Goal: Information Seeking & Learning: Learn about a topic

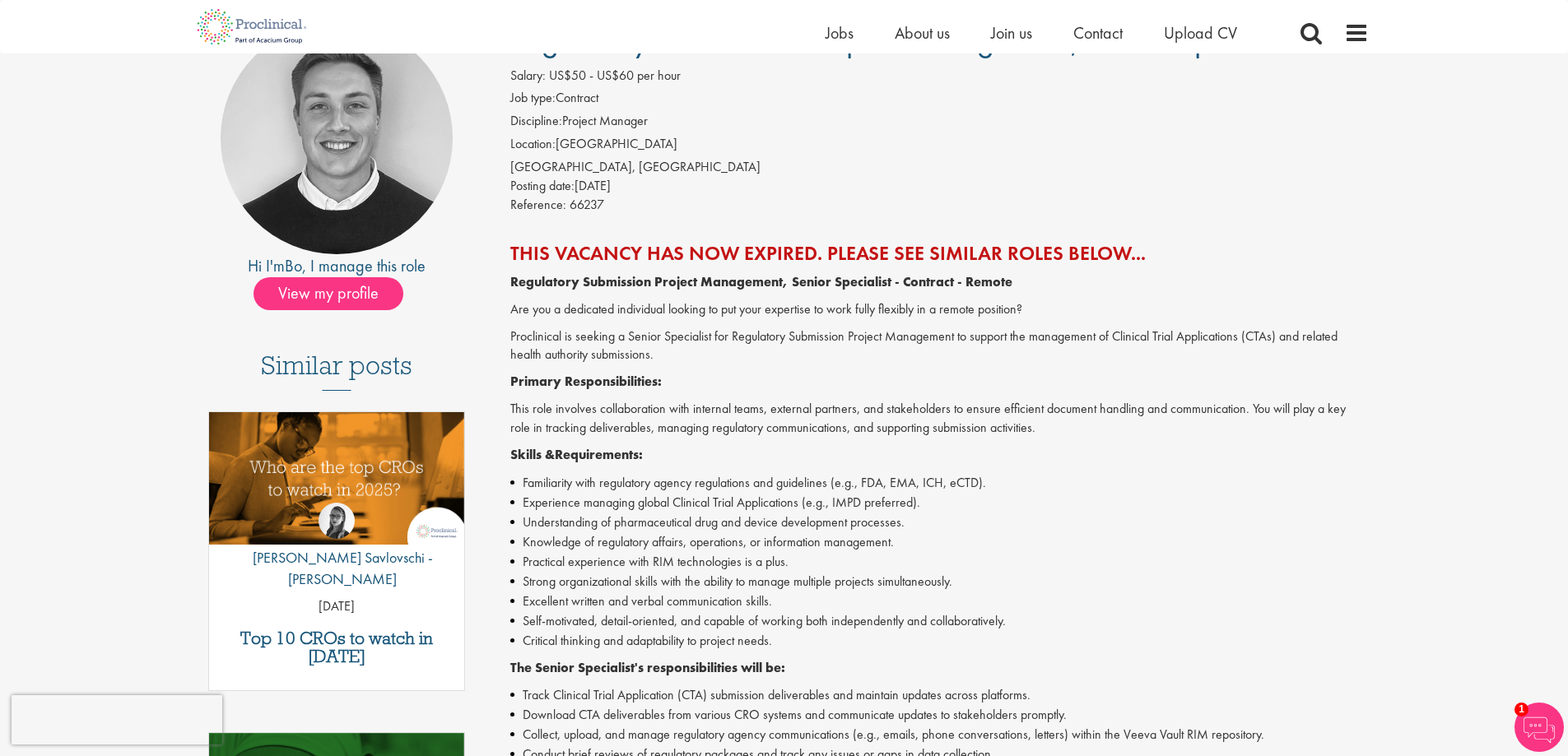
scroll to position [164, 0]
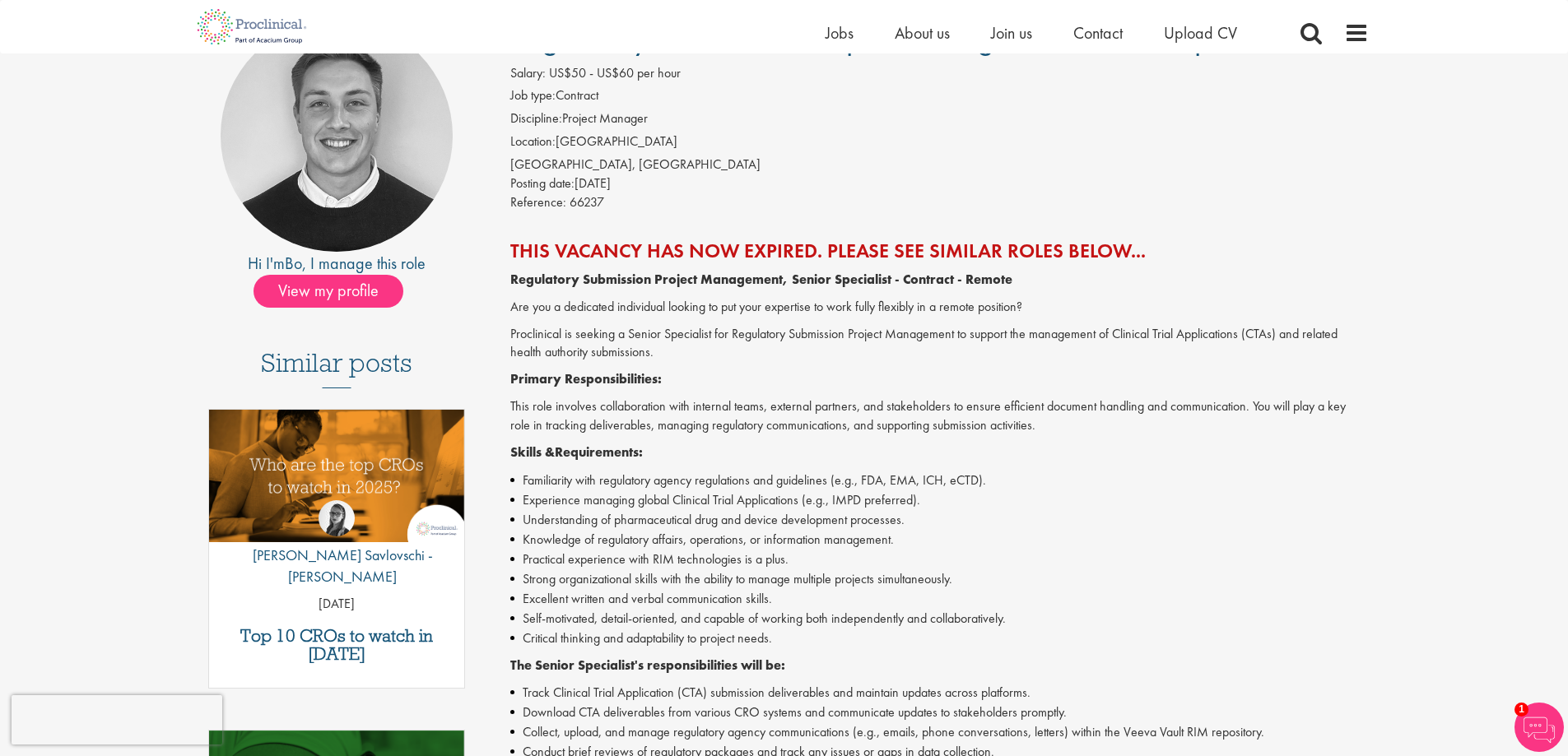
click at [714, 282] on strong "Regulatory Submission Project Management, Senior Specialist - Contract - Remote" at bounding box center [762, 279] width 503 height 17
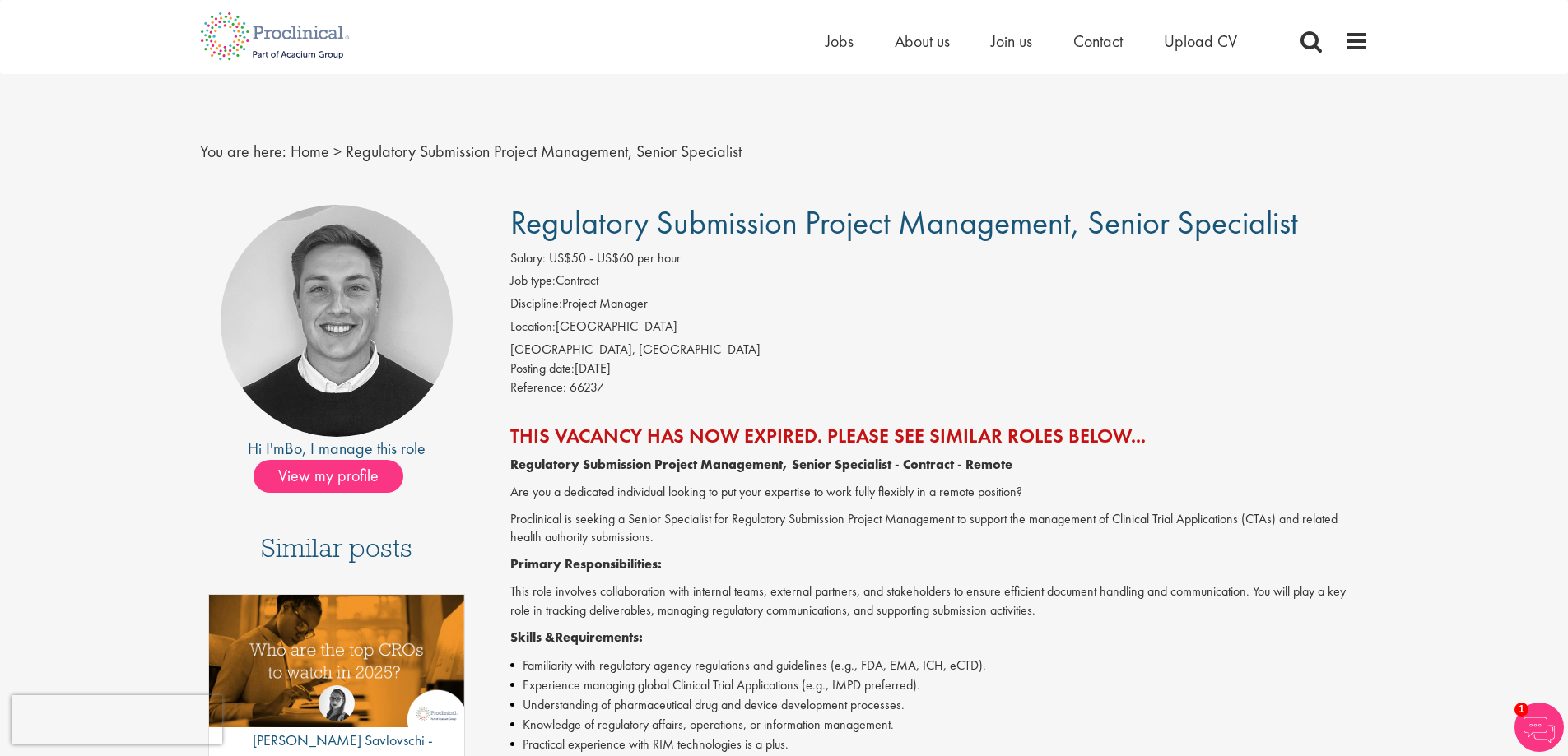
click at [954, 466] on strong "Regulatory Submission Project Management, Senior Specialist - Contract - Remote" at bounding box center [762, 464] width 503 height 17
click at [286, 40] on img at bounding box center [274, 36] width 175 height 73
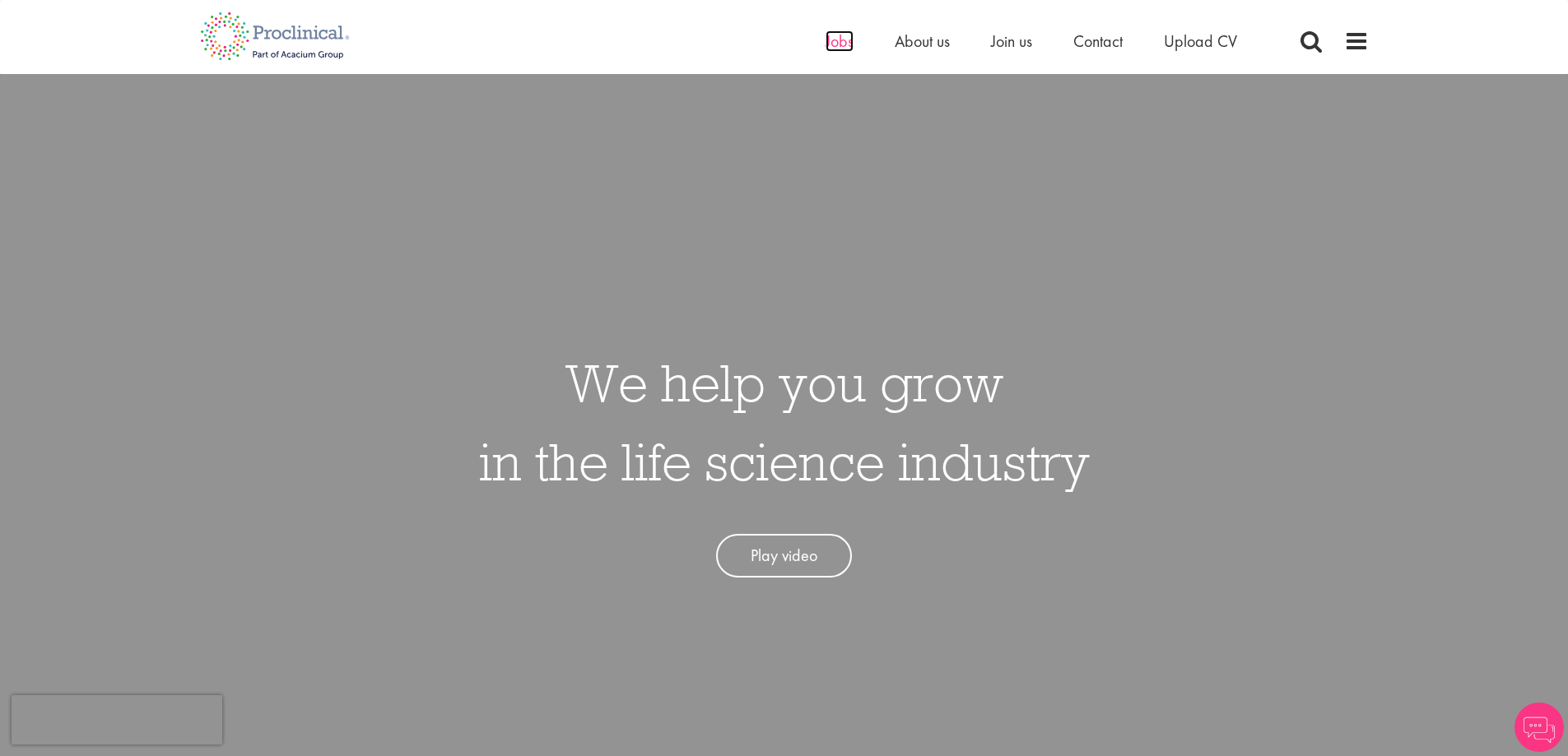
click at [832, 43] on span "Jobs" at bounding box center [840, 41] width 28 height 21
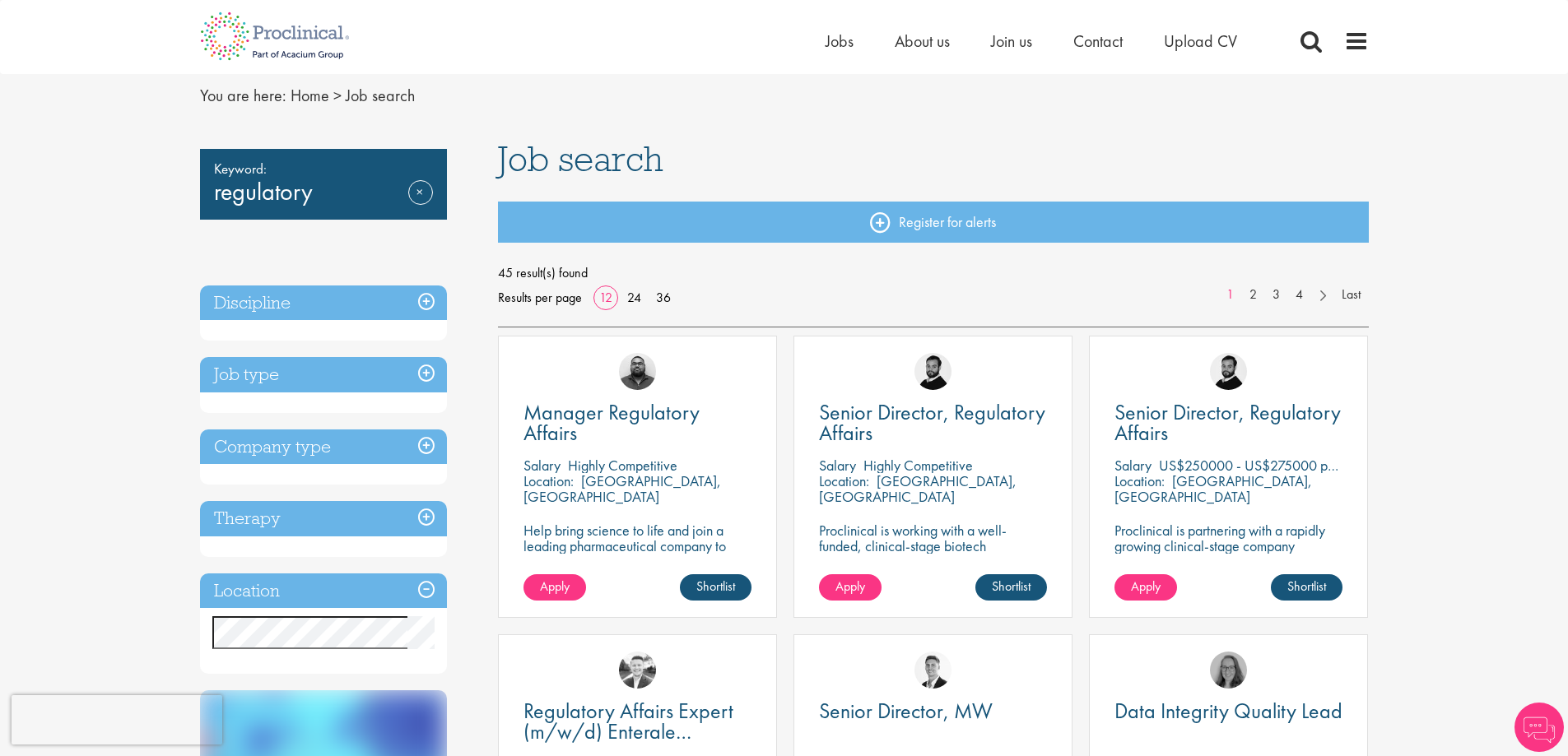
scroll to position [83, 0]
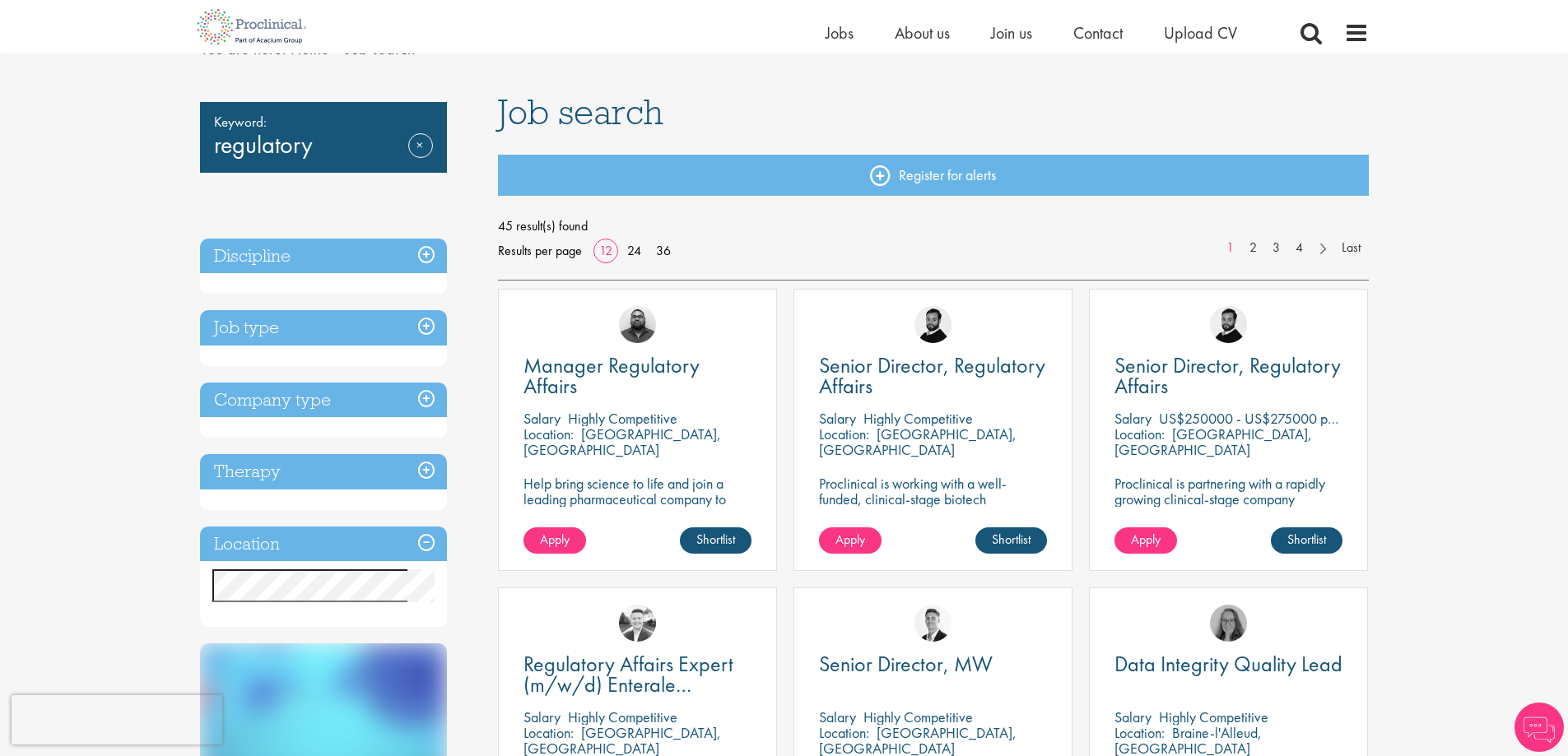
click at [356, 326] on h3 "Job type" at bounding box center [323, 328] width 247 height 35
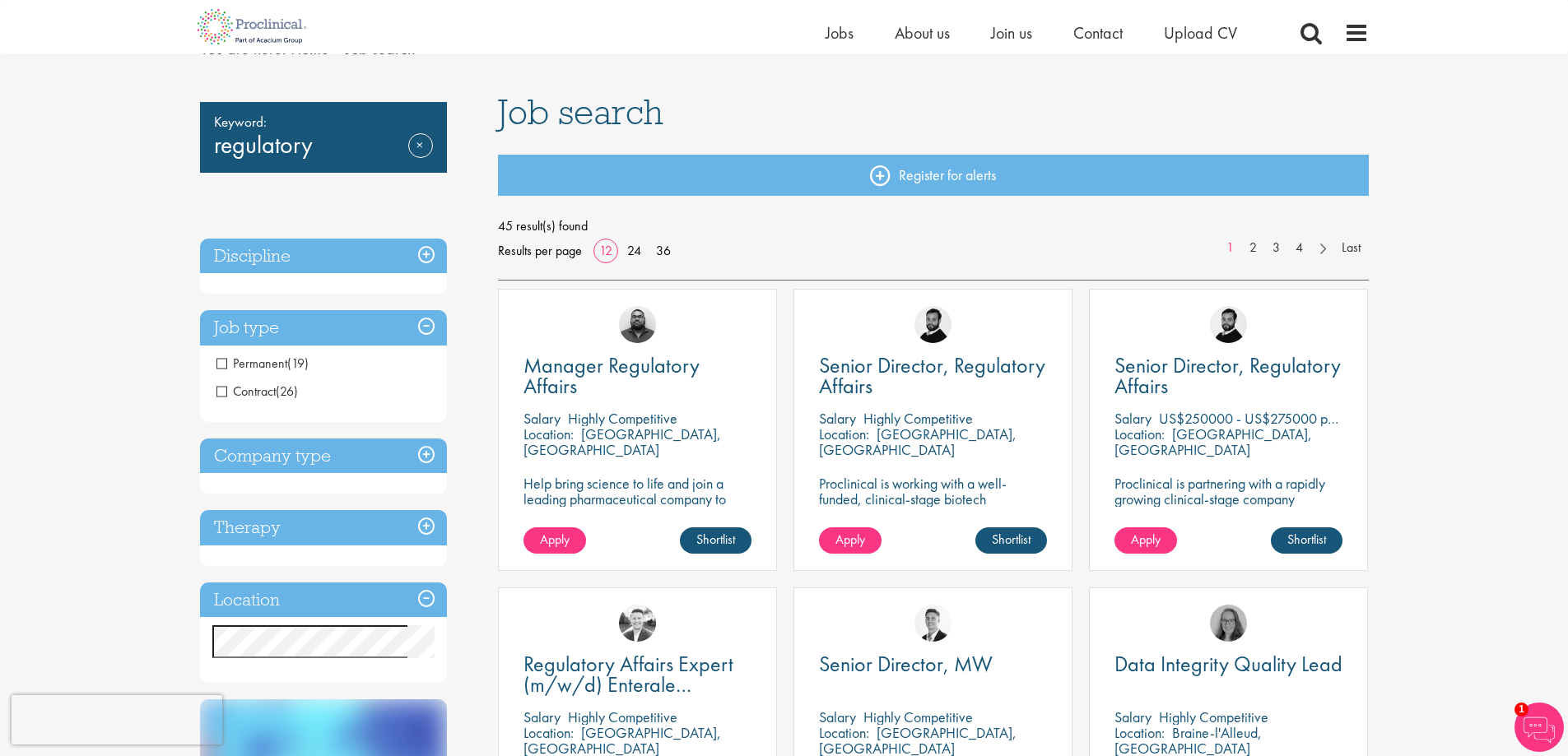
click at [405, 602] on h3 "Location" at bounding box center [323, 601] width 247 height 35
click at [418, 601] on h3 "Location" at bounding box center [323, 601] width 247 height 35
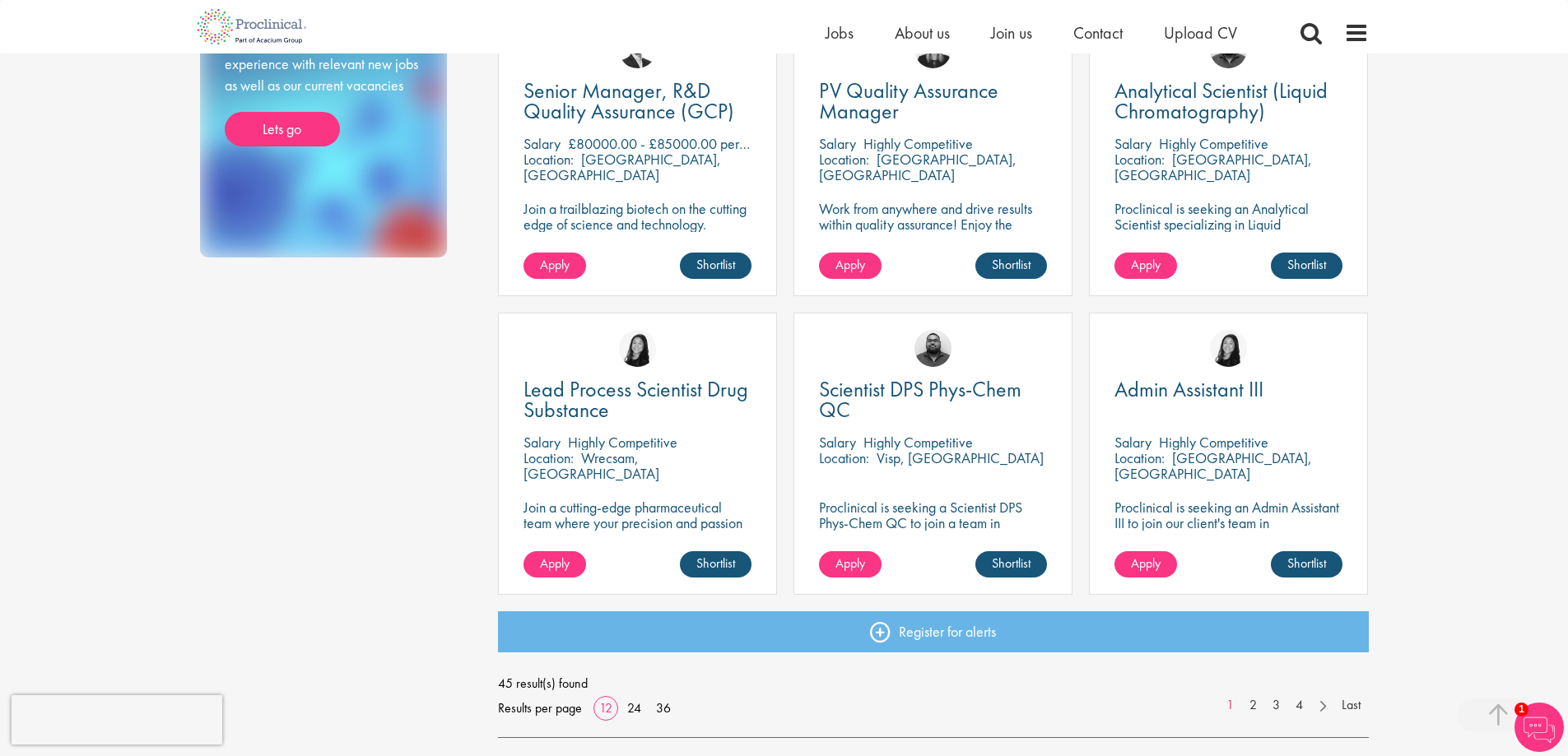
scroll to position [988, 0]
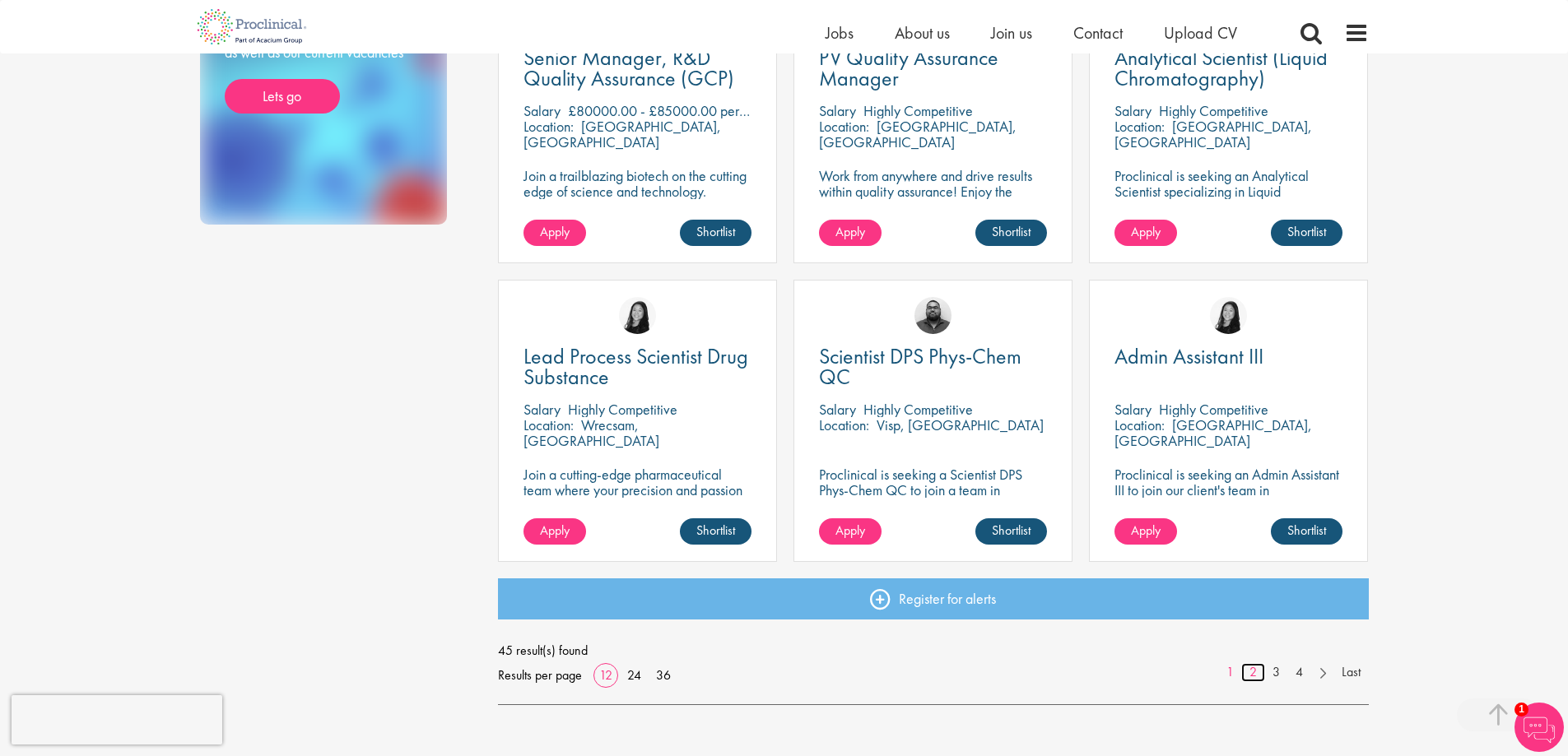
click at [1255, 677] on link "2" at bounding box center [1253, 672] width 24 height 19
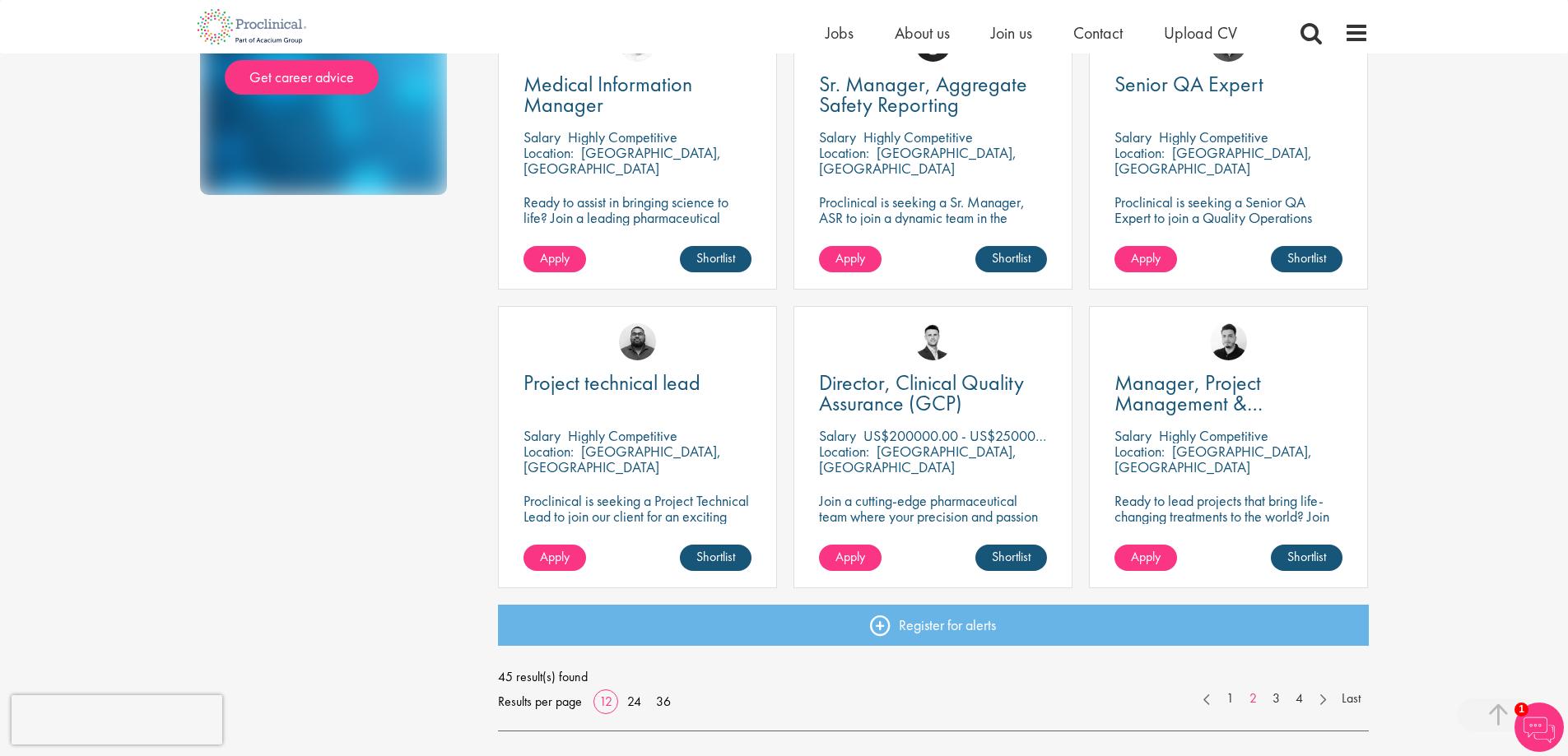
scroll to position [988, 0]
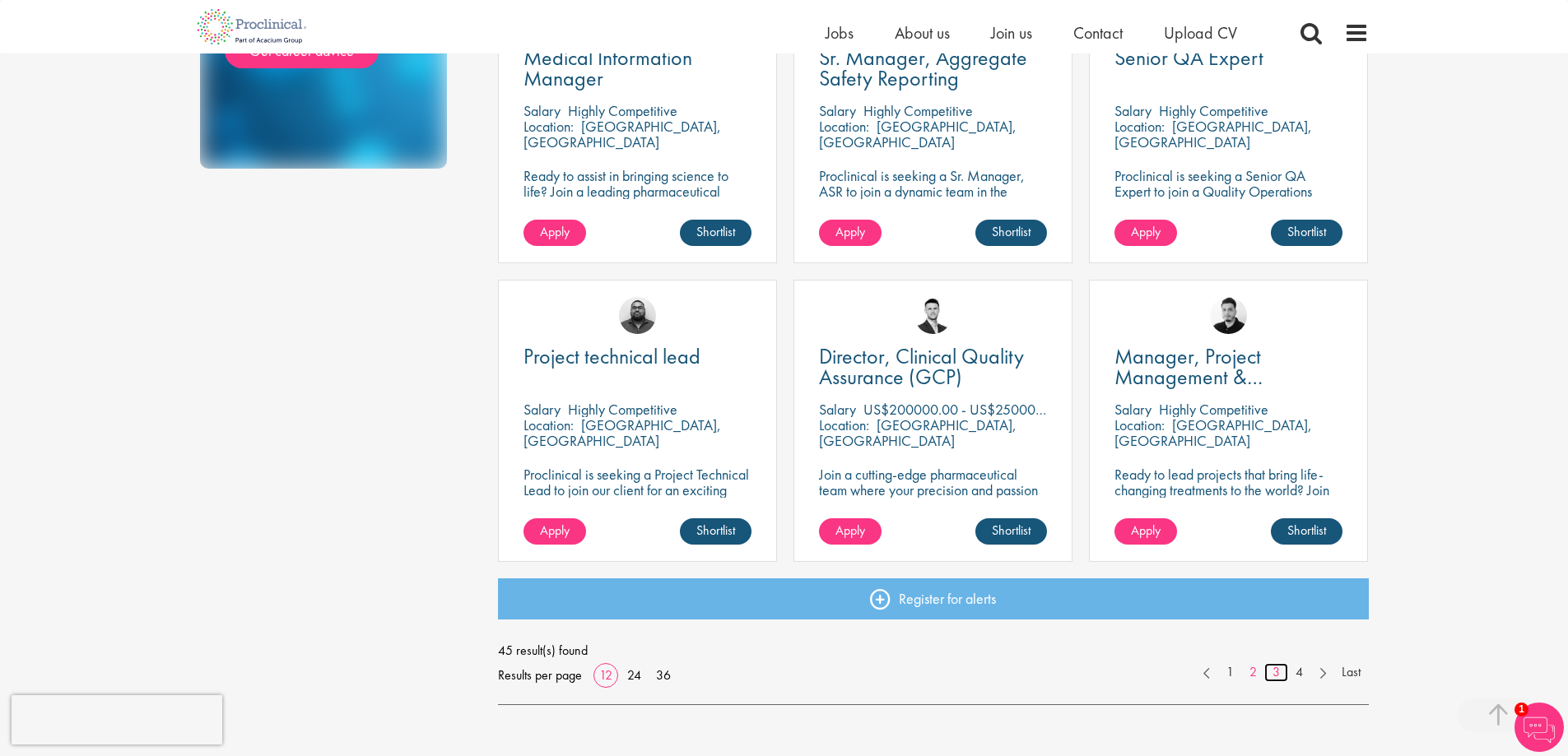
click at [1276, 673] on link "3" at bounding box center [1276, 672] width 24 height 19
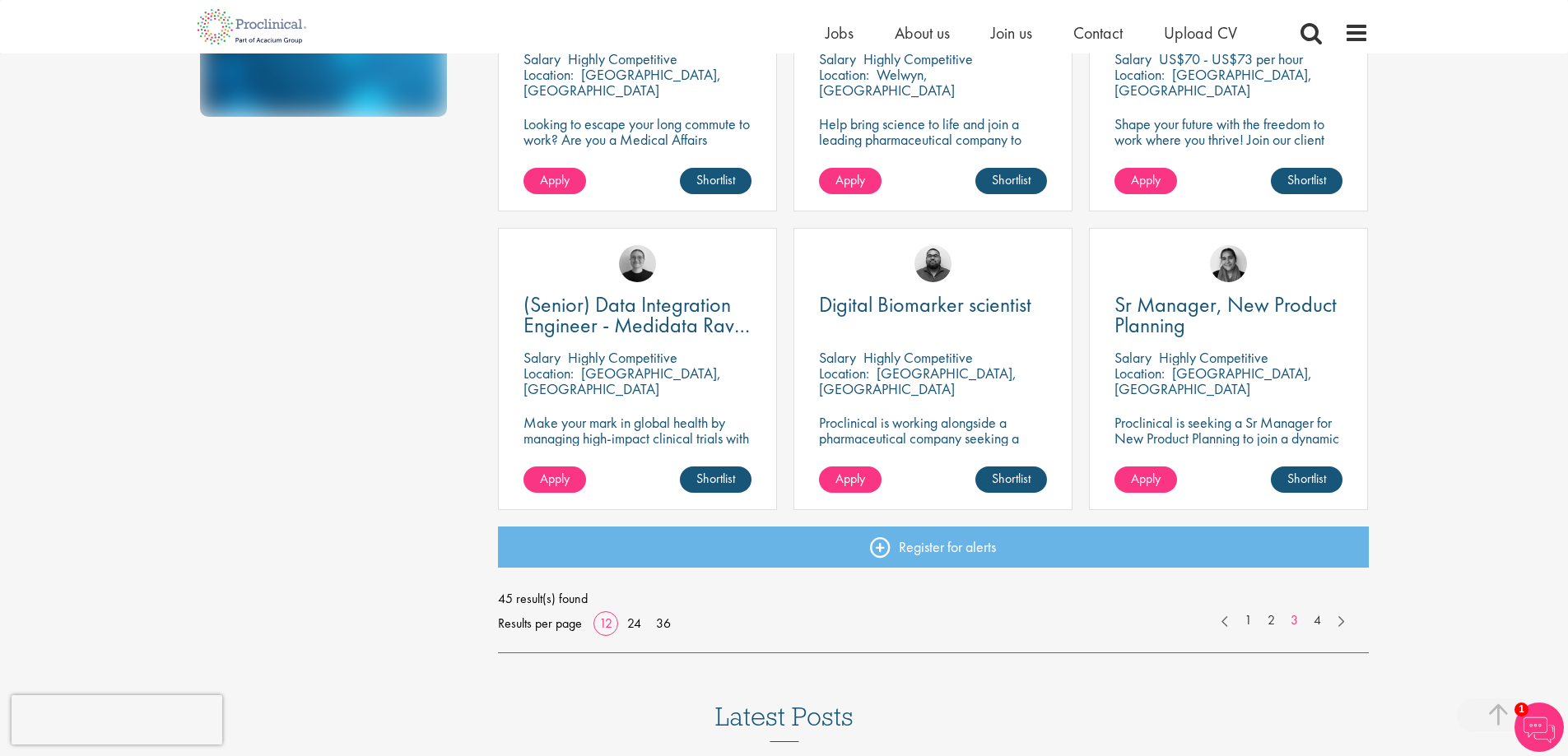
scroll to position [1069, 0]
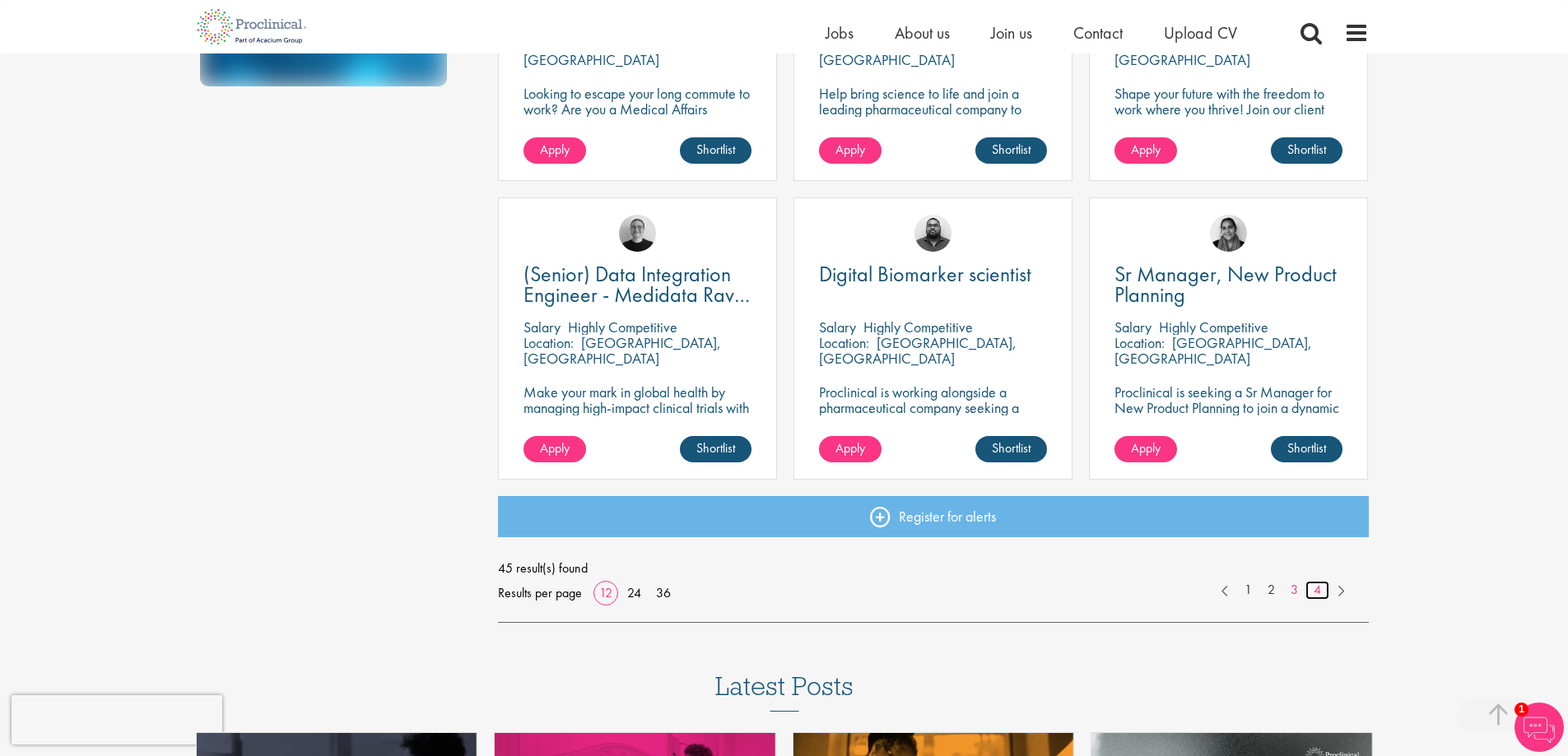
click at [1319, 590] on link "4" at bounding box center [1318, 590] width 24 height 19
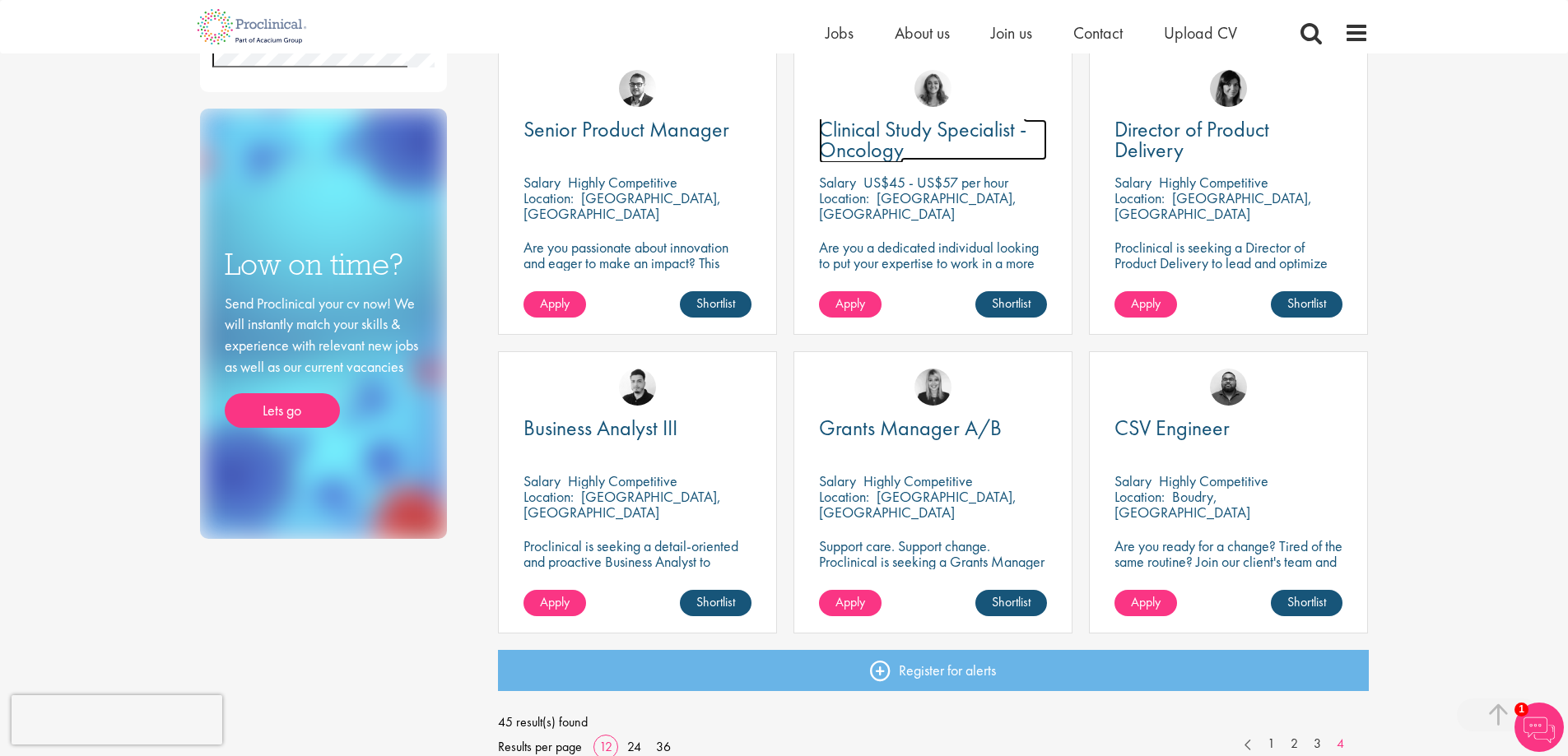
scroll to position [658, 0]
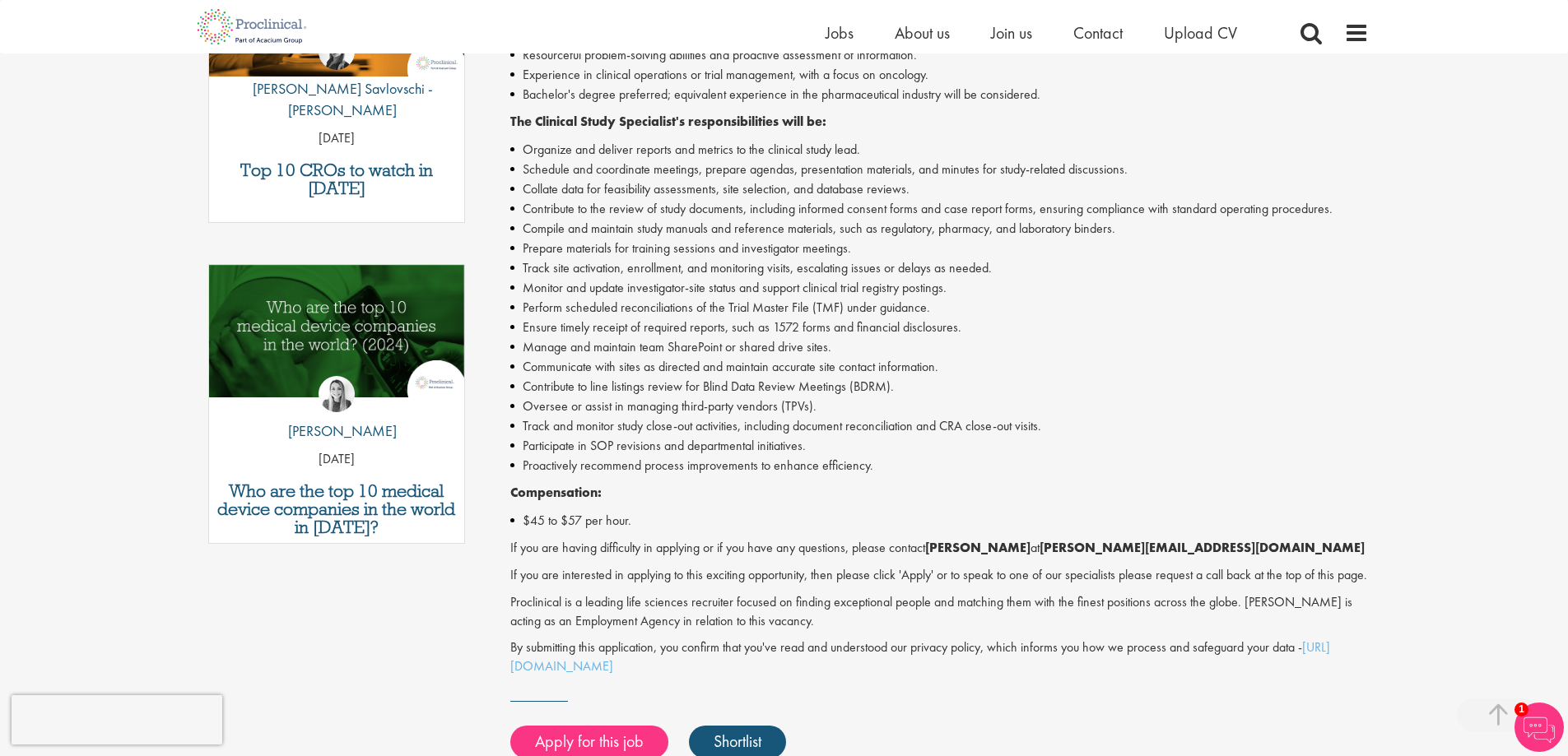
scroll to position [658, 0]
